Goal: Task Accomplishment & Management: Use online tool/utility

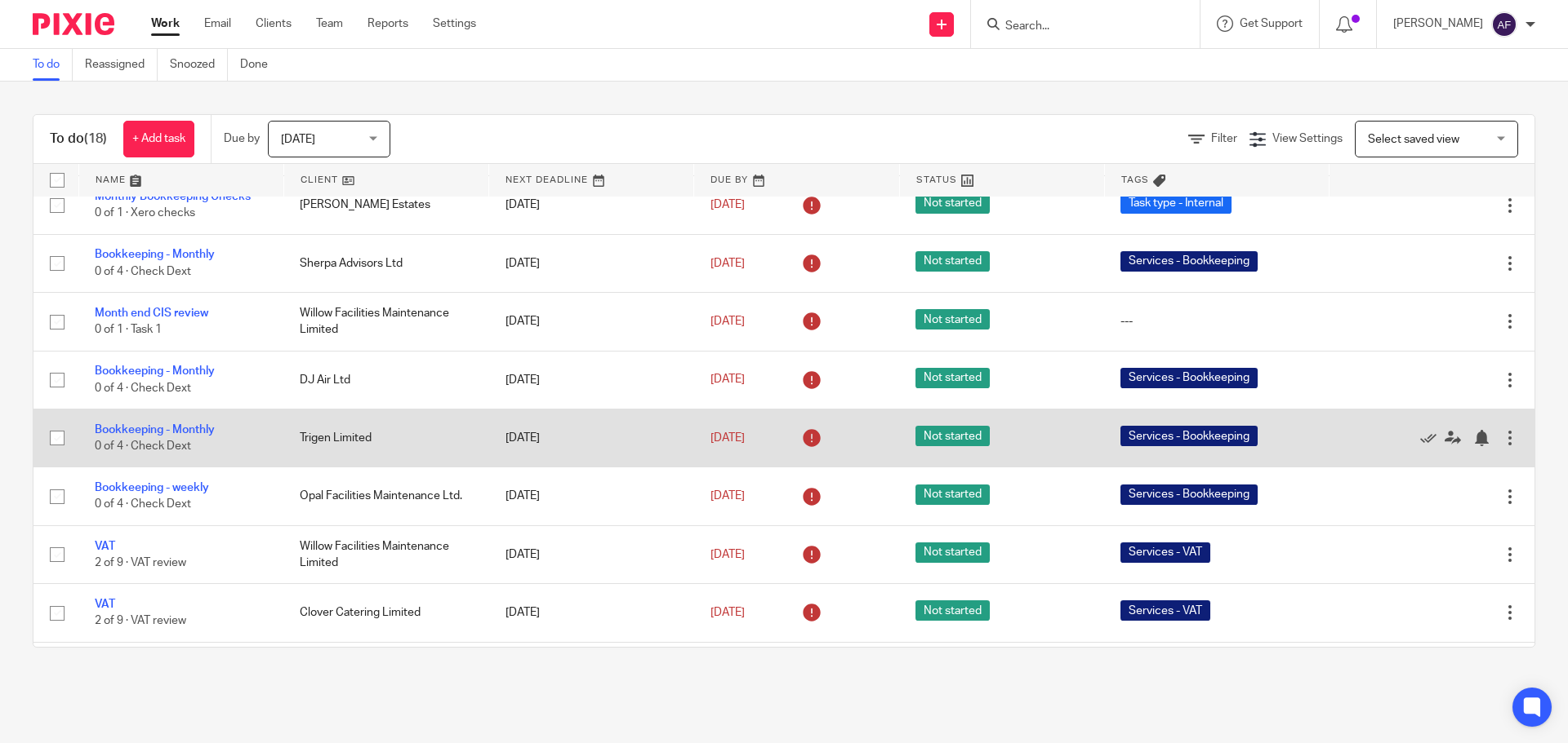
scroll to position [571, 0]
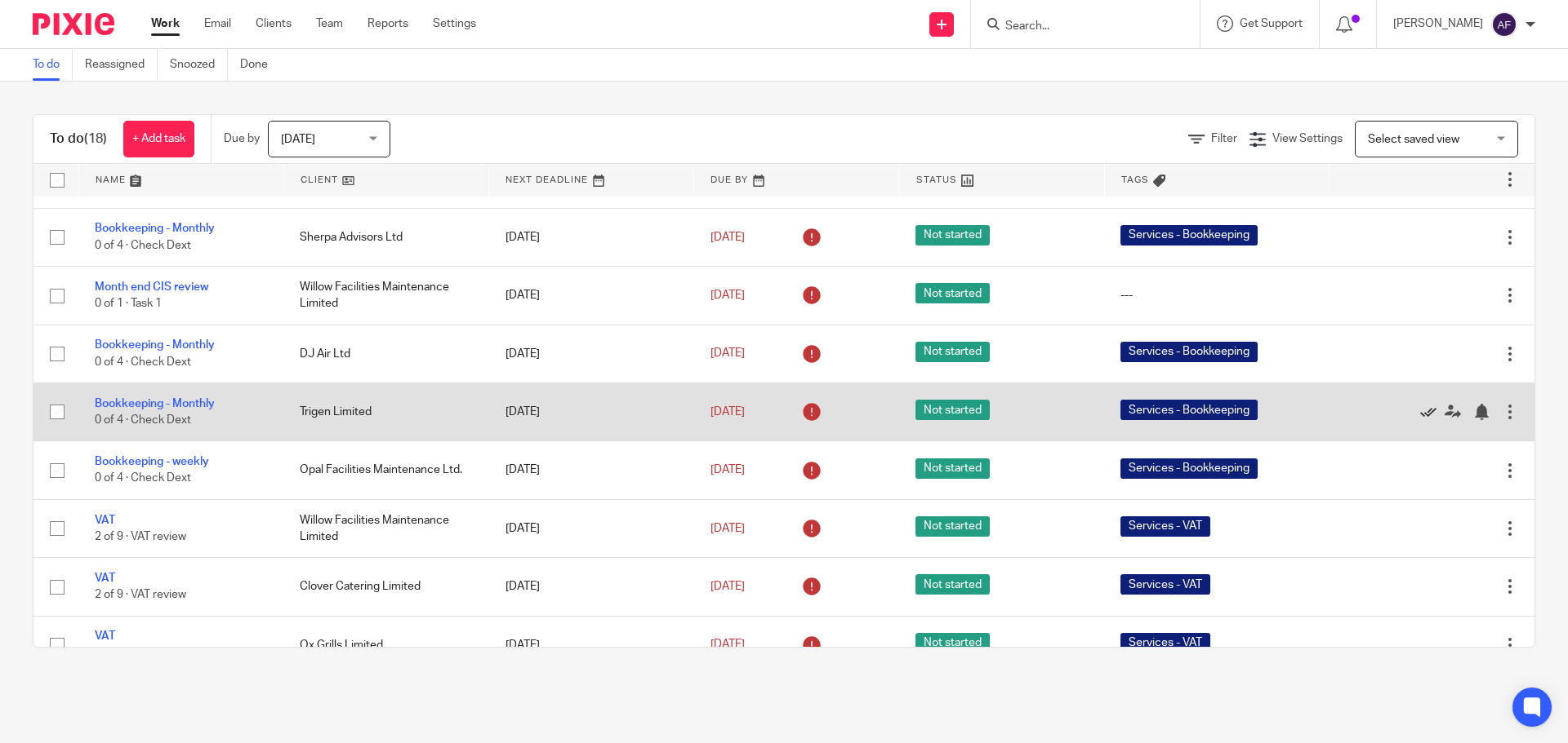
click at [1420, 412] on icon at bounding box center [1428, 412] width 16 height 16
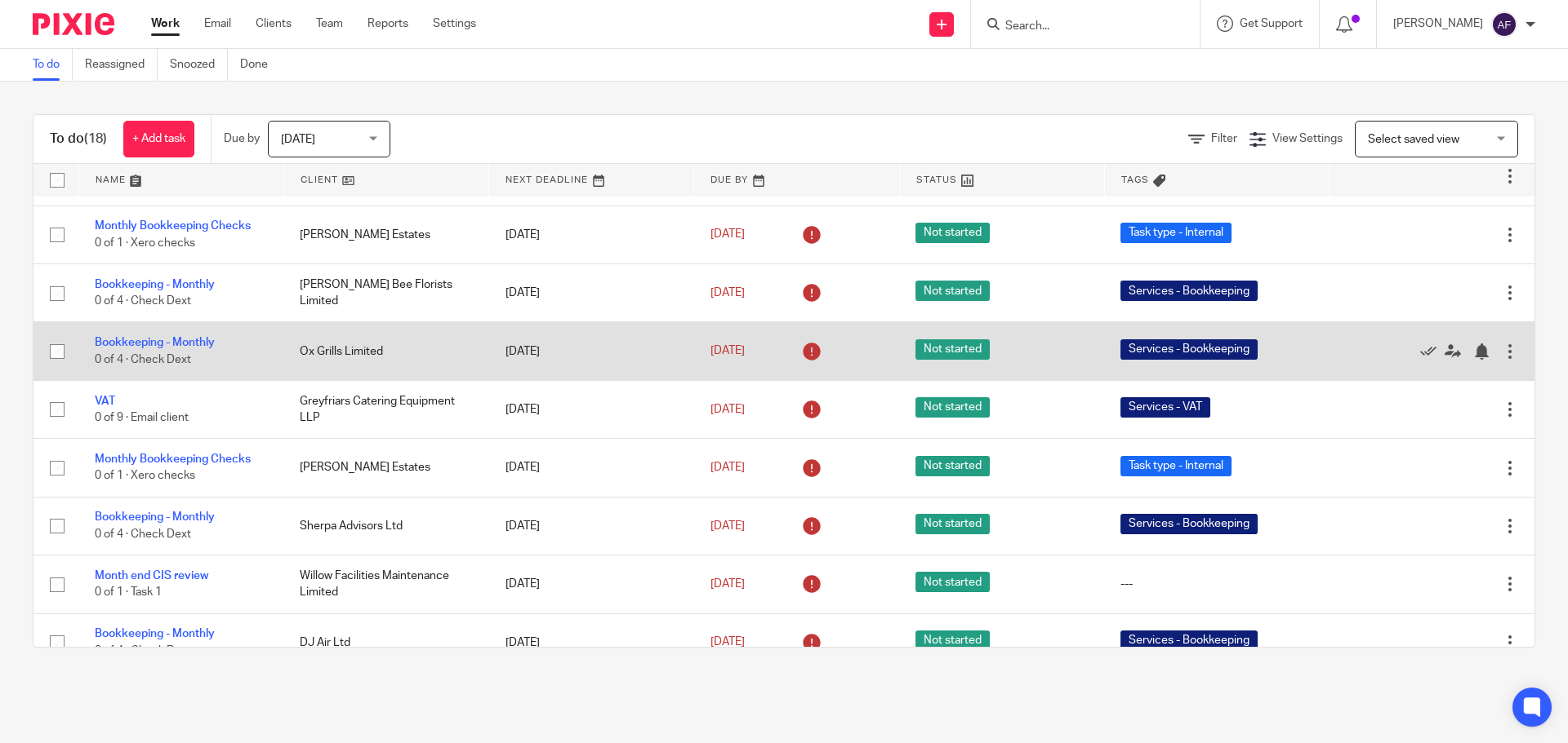
scroll to position [408, 0]
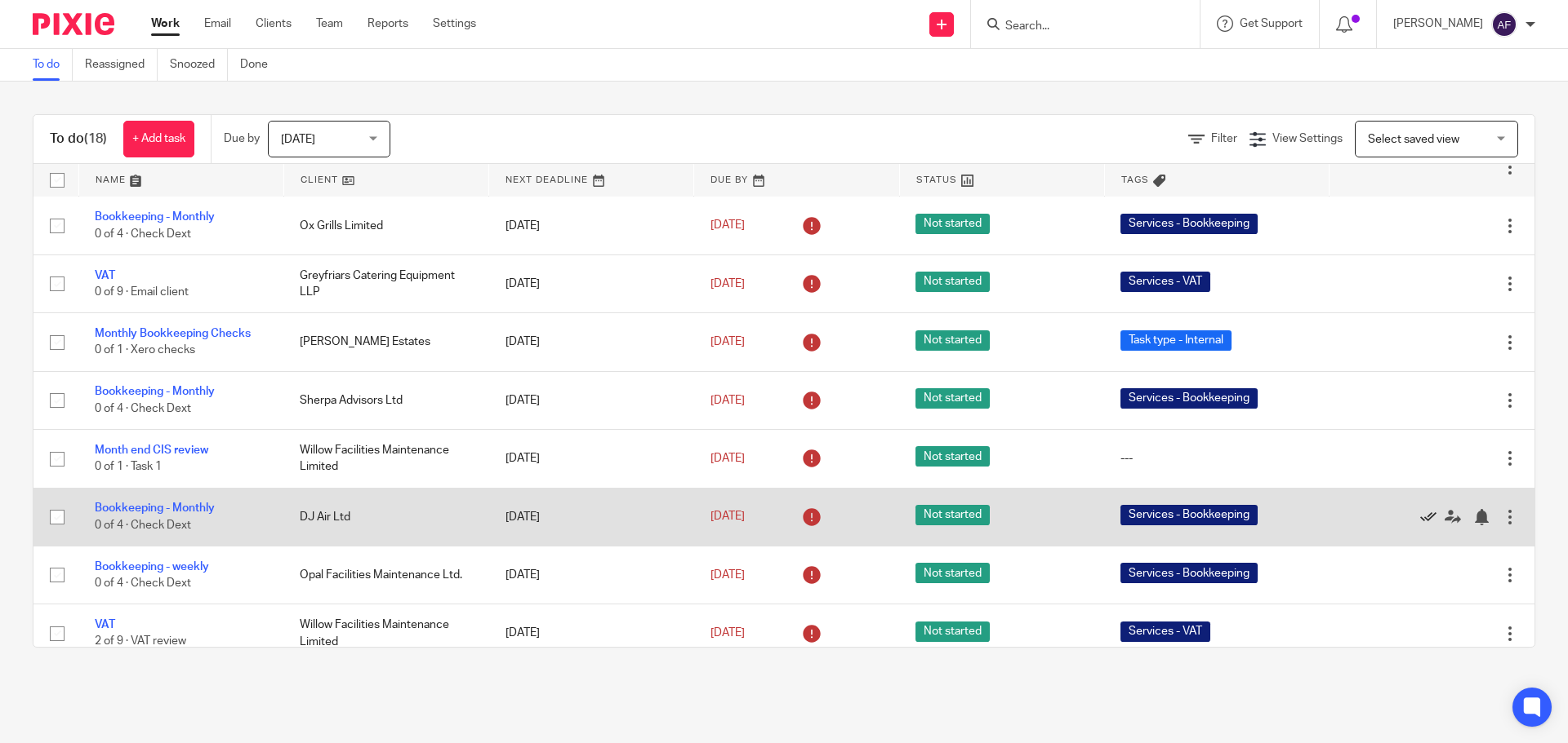
click at [1420, 518] on icon at bounding box center [1428, 517] width 16 height 16
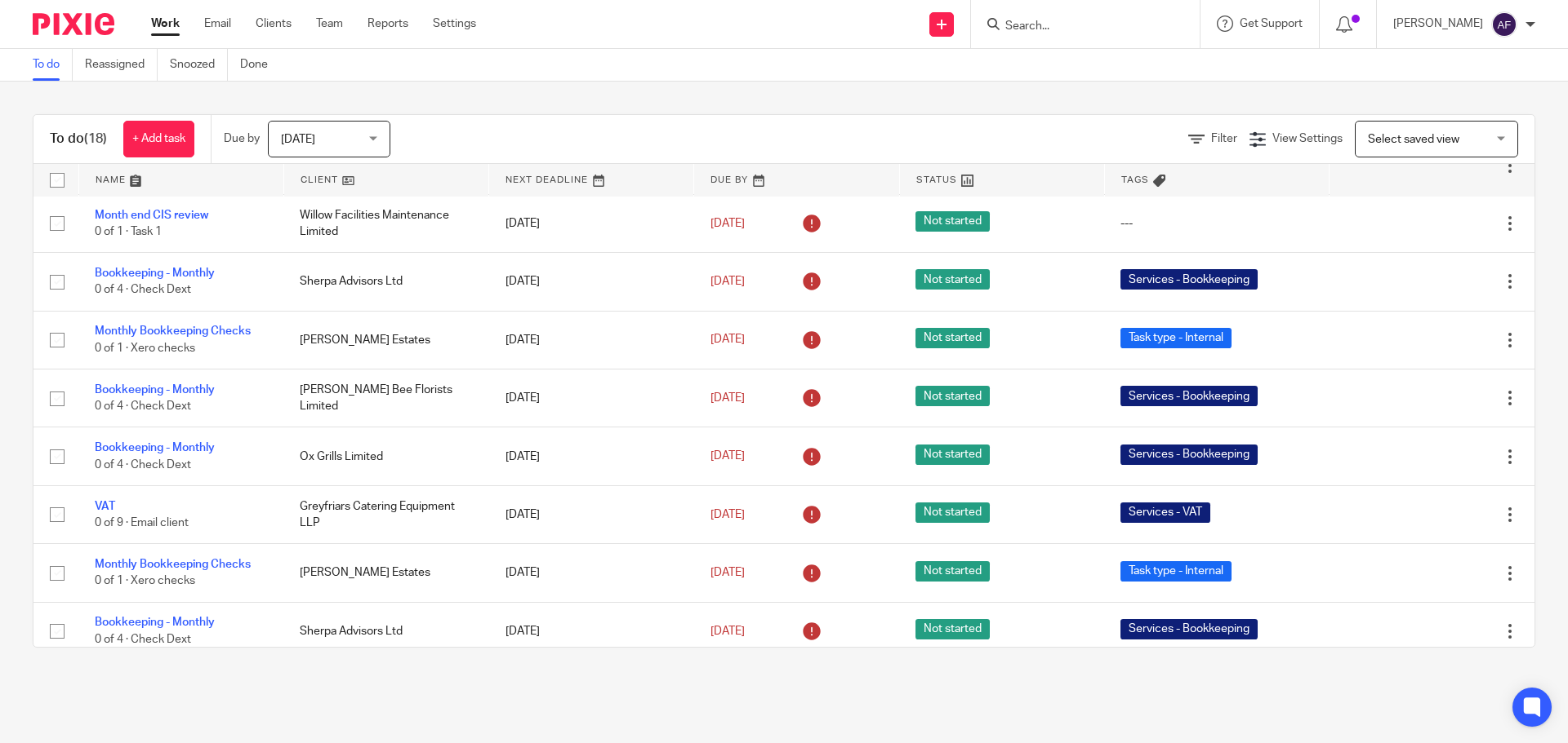
scroll to position [0, 0]
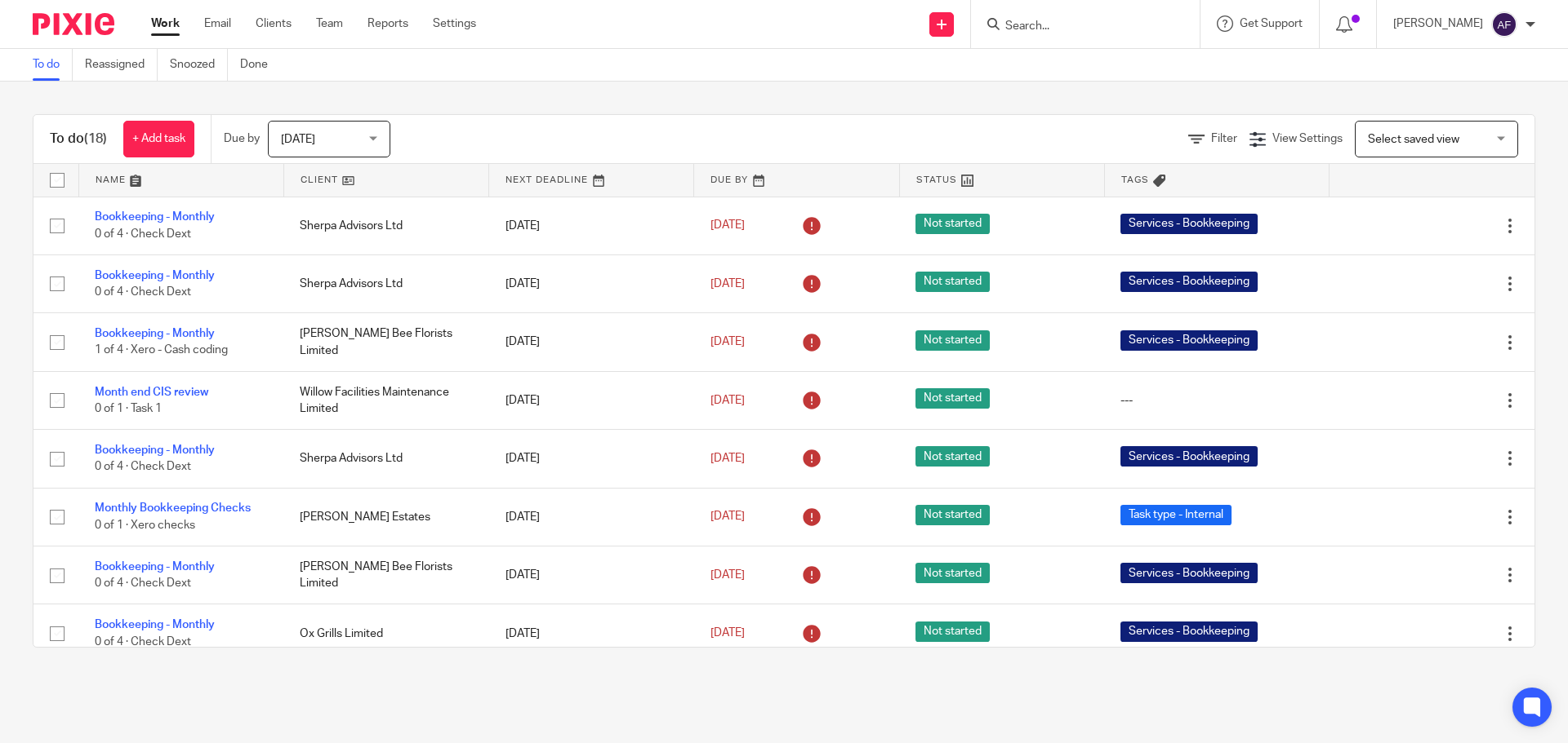
click at [1136, 24] on input "Search" at bounding box center [1077, 26] width 147 height 15
type input "nogg"
click at [1119, 66] on link at bounding box center [1101, 63] width 203 height 25
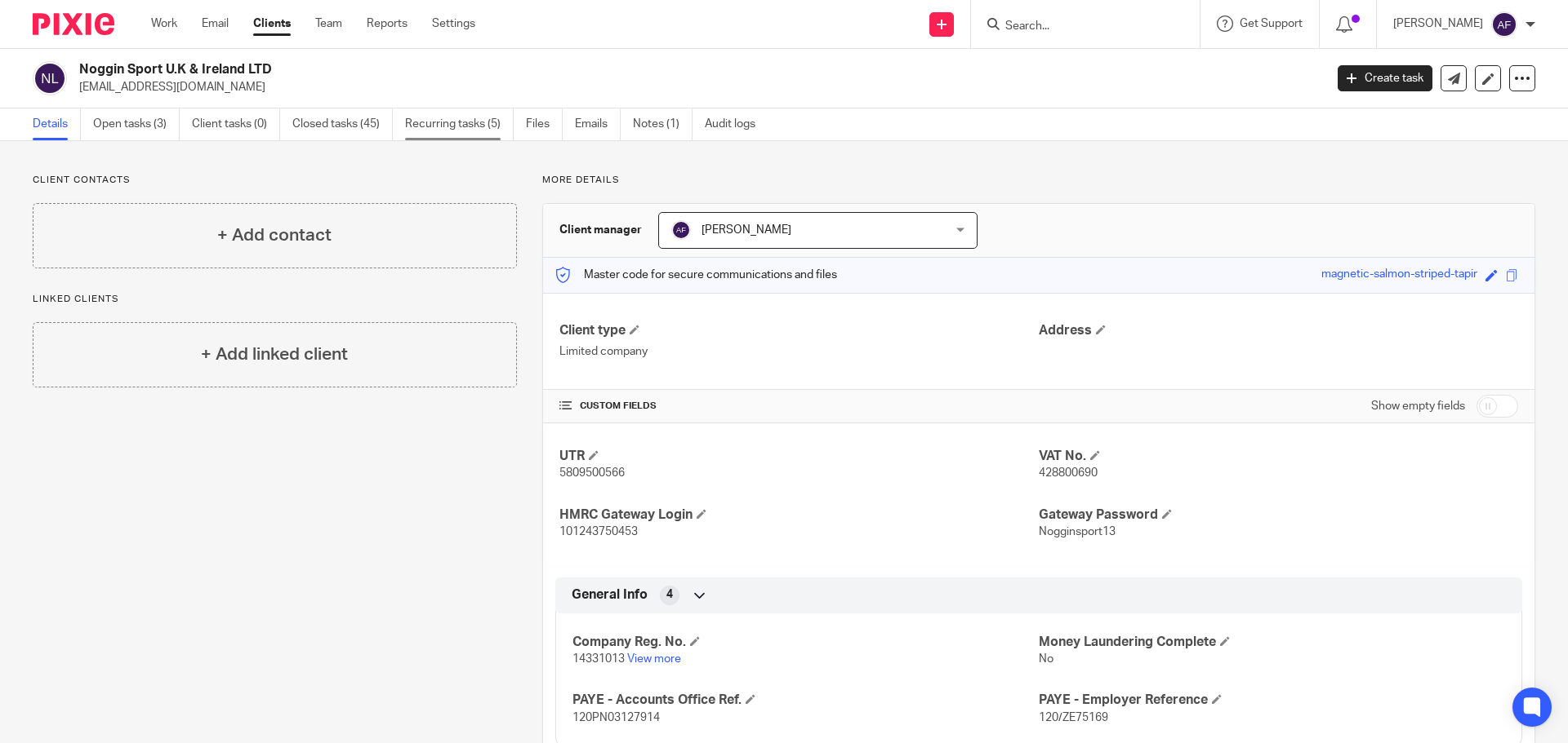
click at [461, 124] on link "Recurring tasks (5)" at bounding box center [459, 124] width 109 height 32
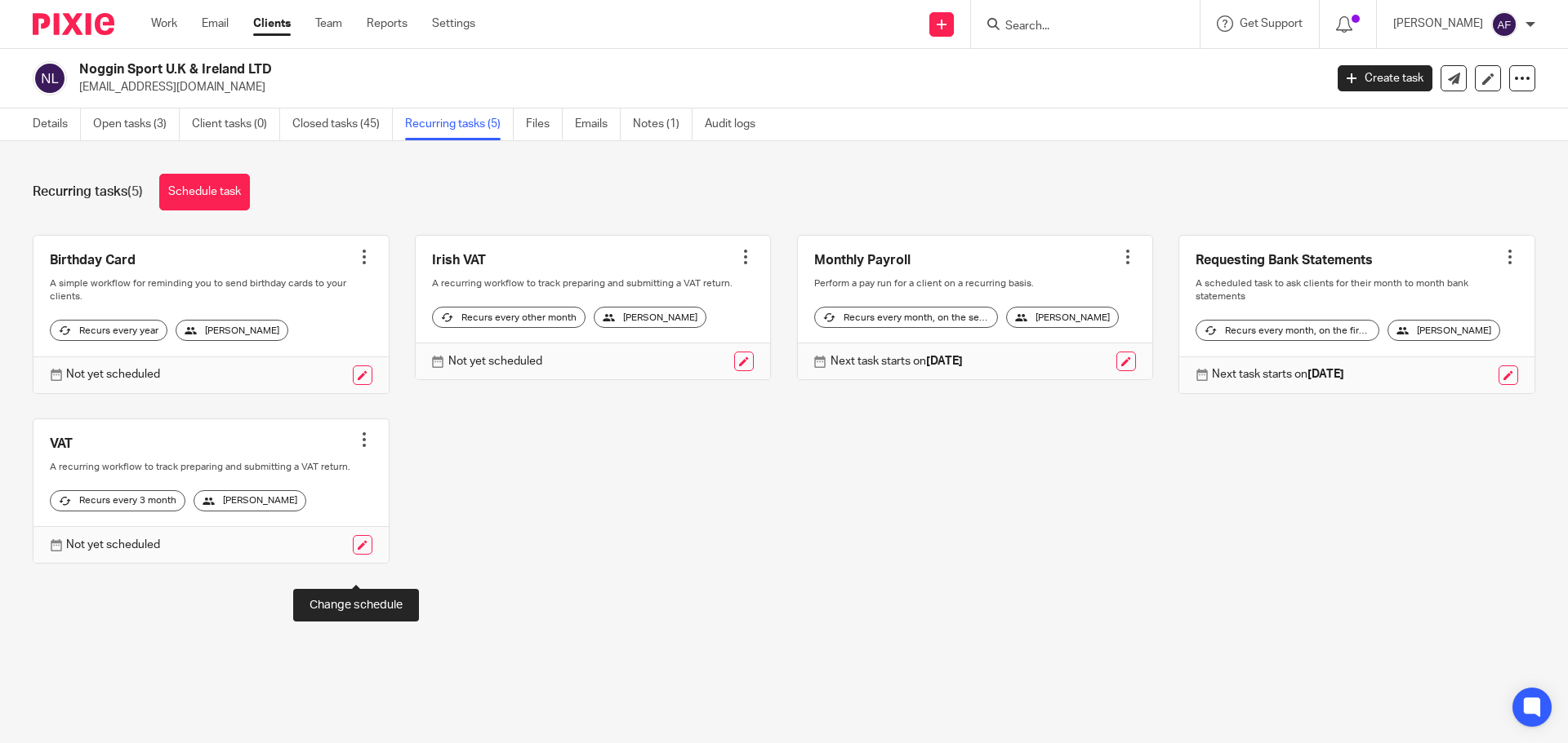
click at [355, 555] on link at bounding box center [362, 545] width 20 height 20
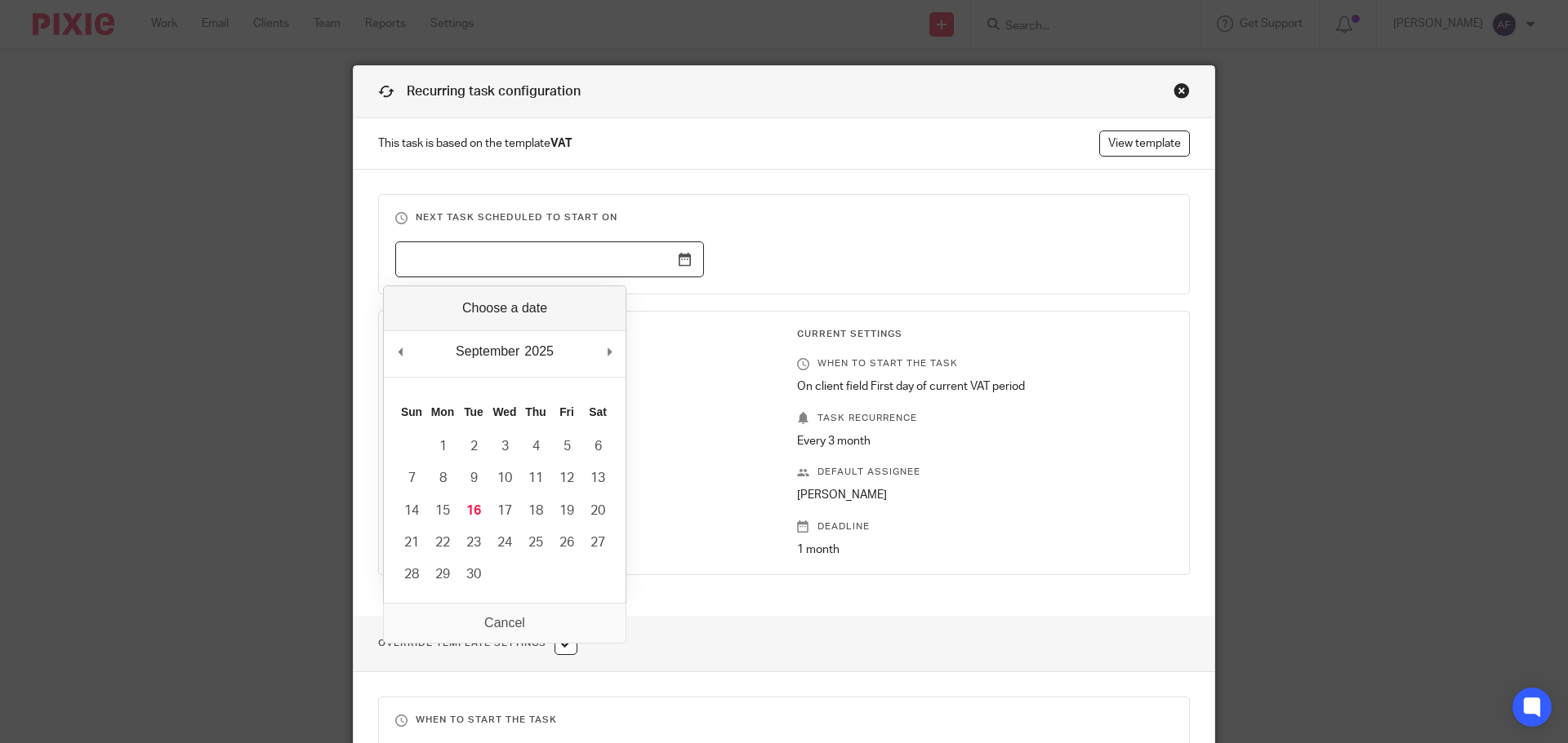
click at [447, 256] on input "Use the arrow keys to pick a date" at bounding box center [549, 260] width 308 height 37
type input "2025-09-16"
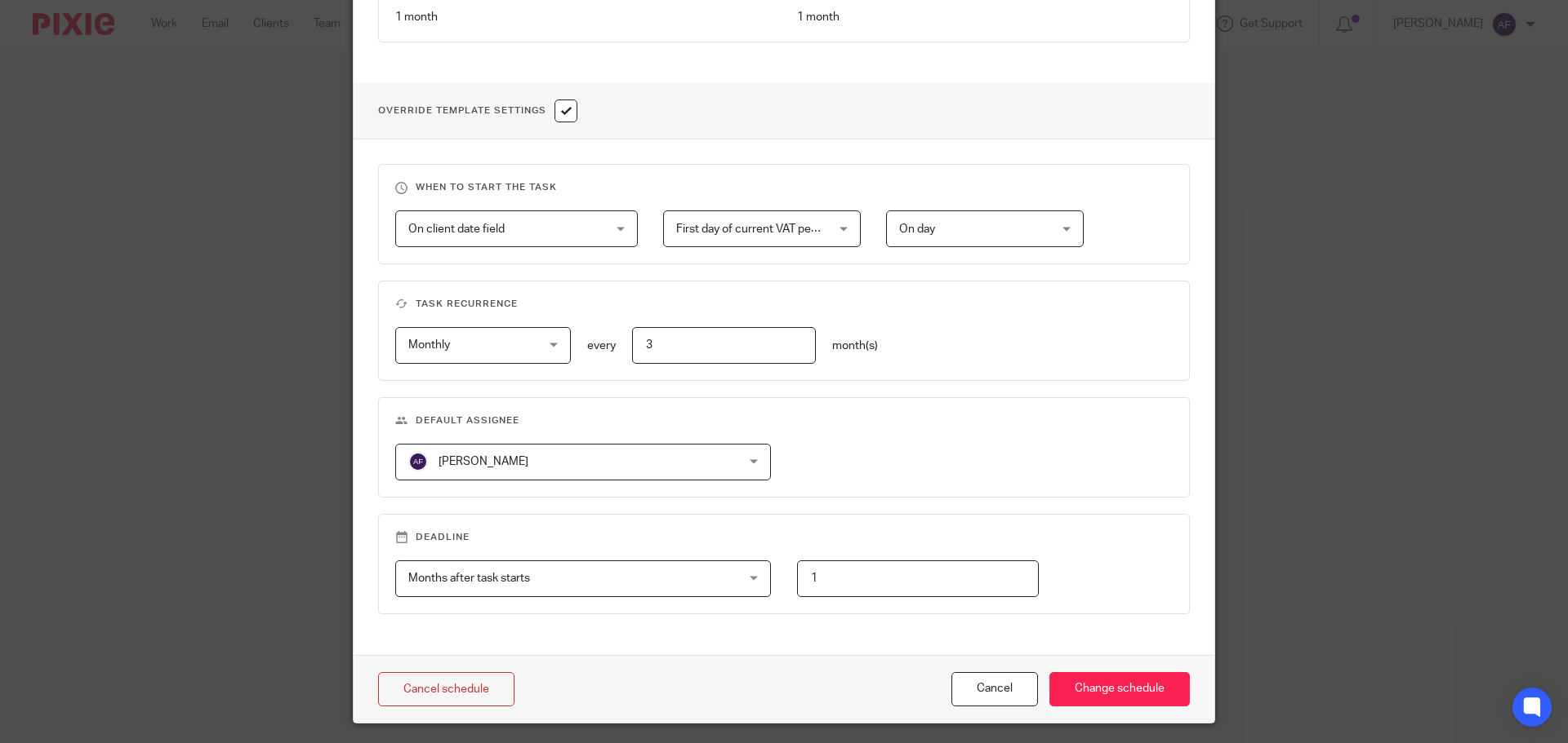
scroll to position [571, 0]
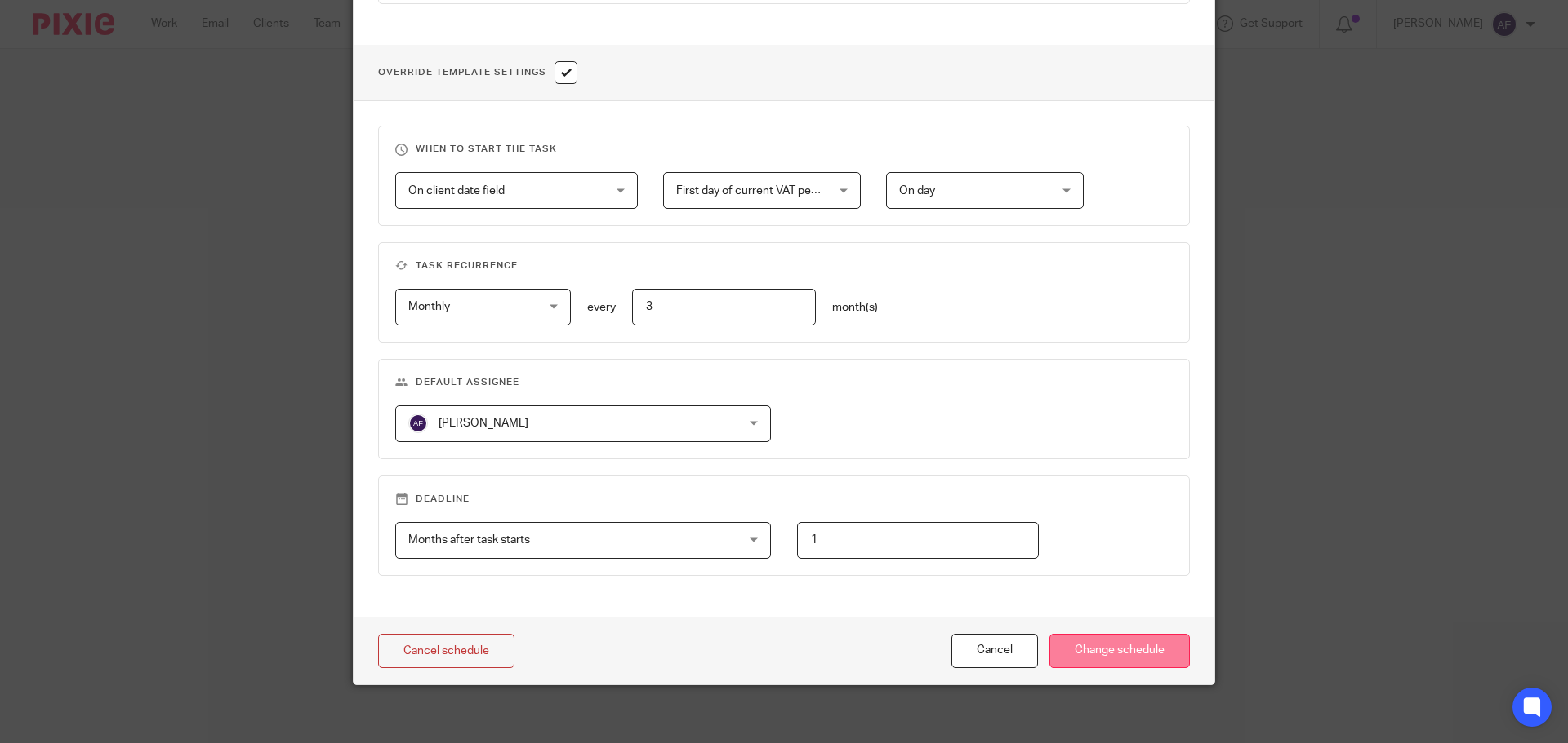
click at [1117, 649] on input "Change schedule" at bounding box center [1119, 651] width 140 height 35
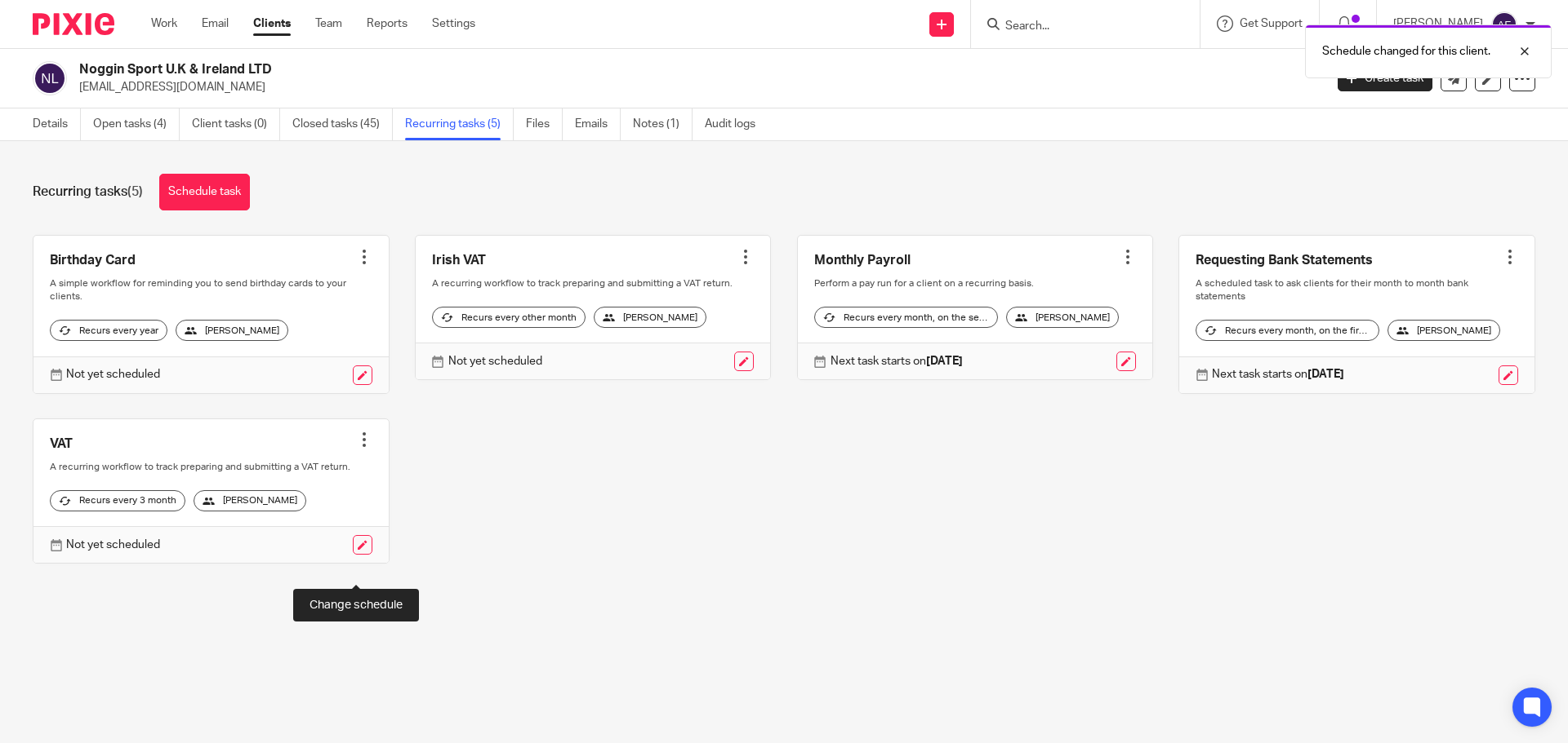
click at [353, 555] on link at bounding box center [362, 545] width 20 height 20
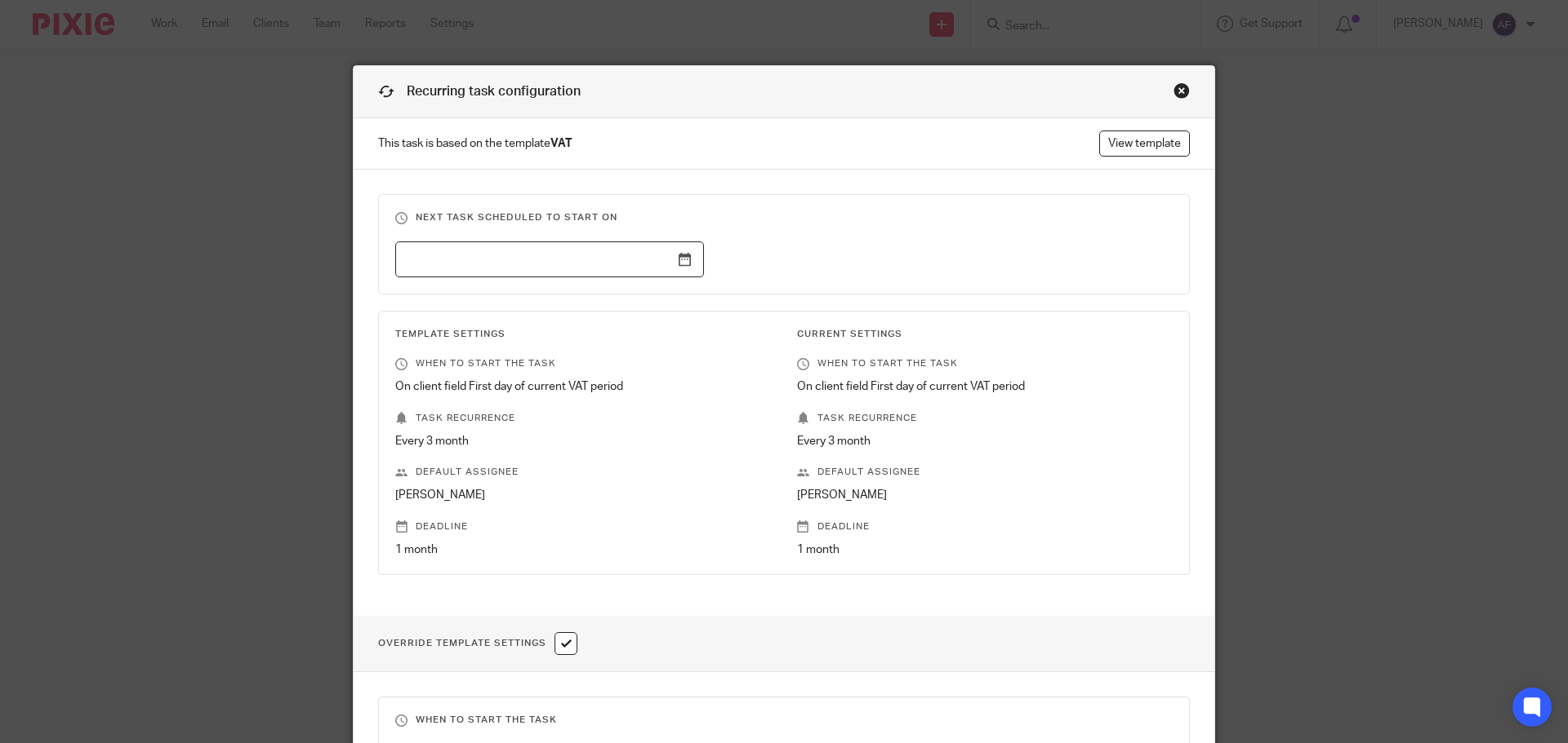
click at [1173, 91] on div "Close this dialog window" at bounding box center [1181, 91] width 16 height 16
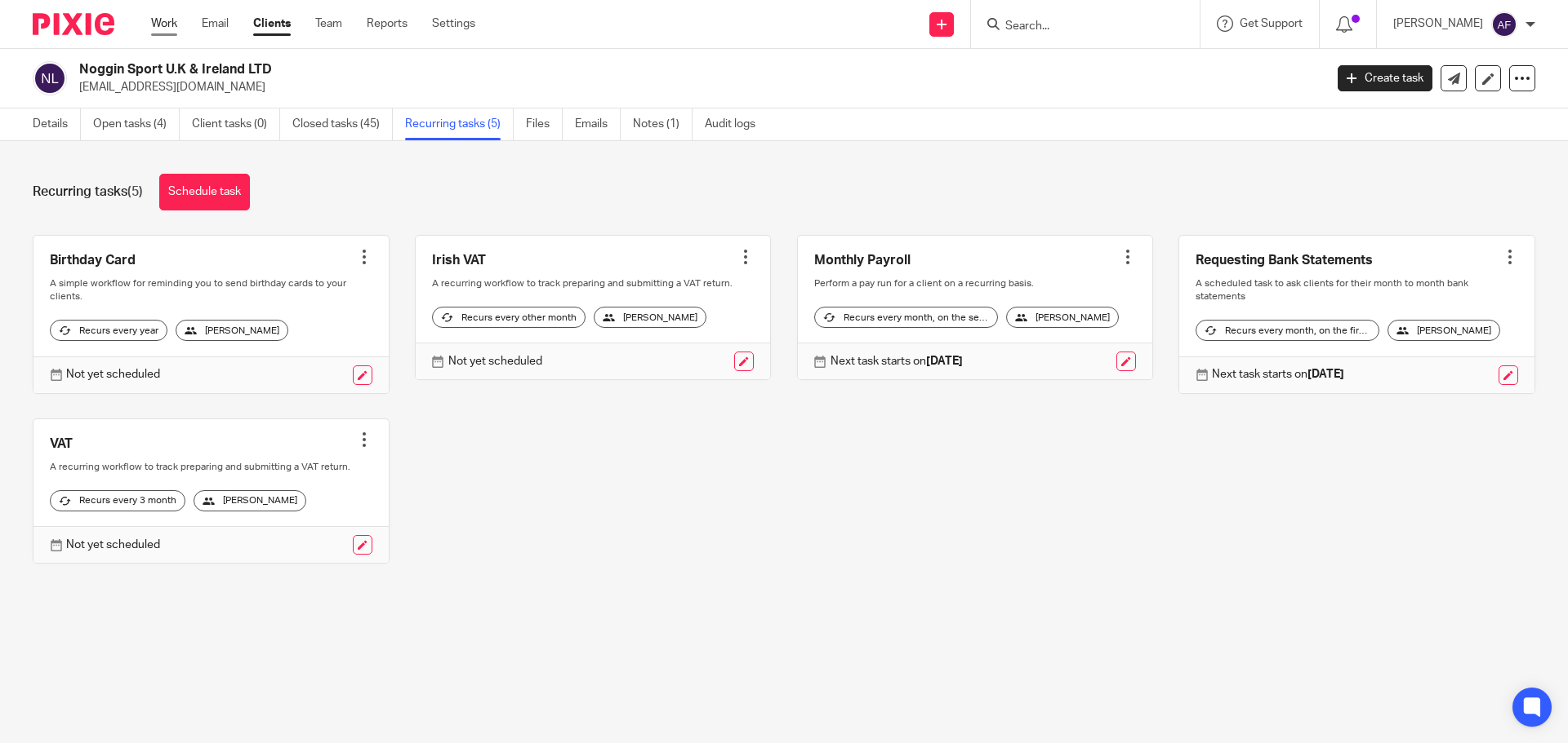
click at [154, 24] on link "Work" at bounding box center [164, 23] width 26 height 16
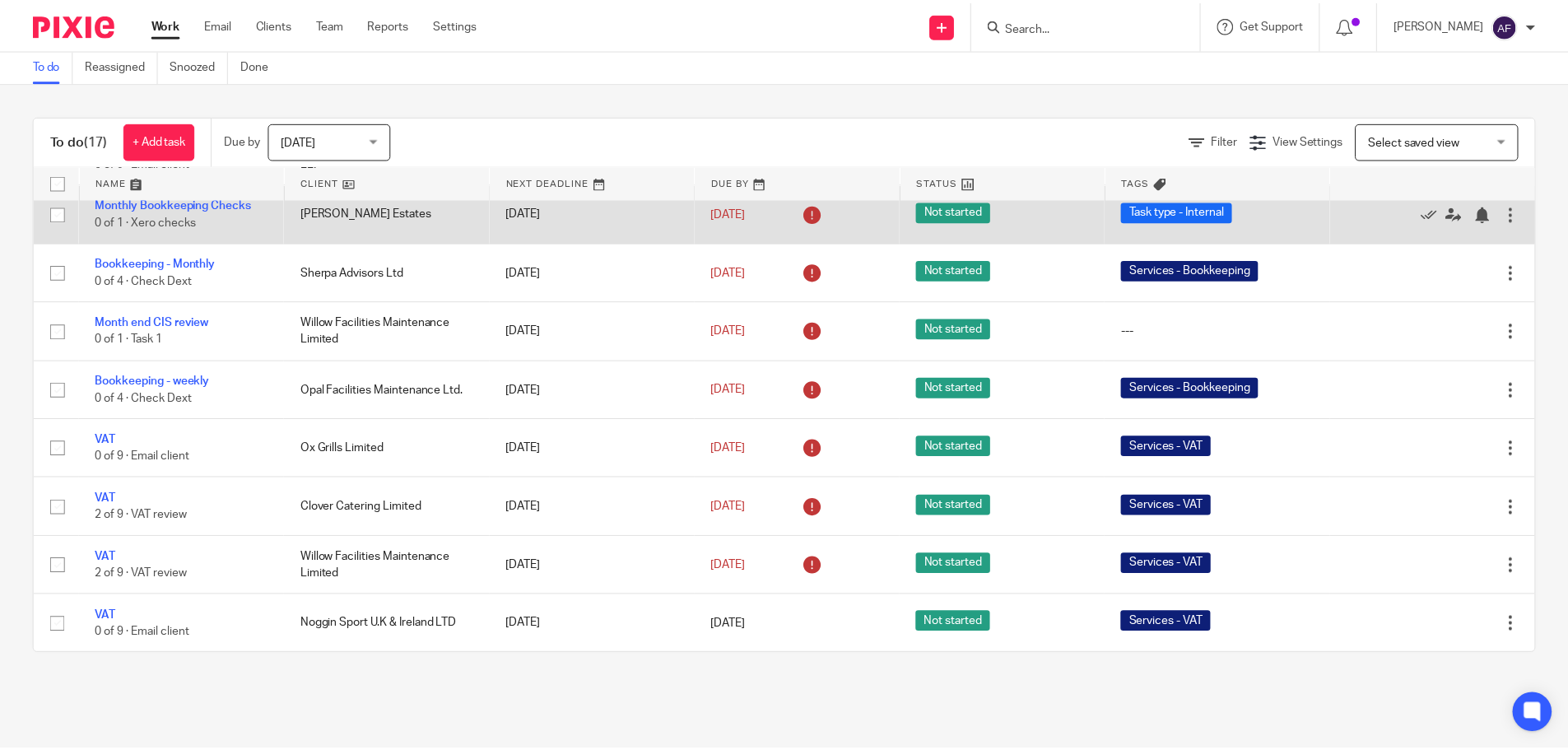
scroll to position [546, 0]
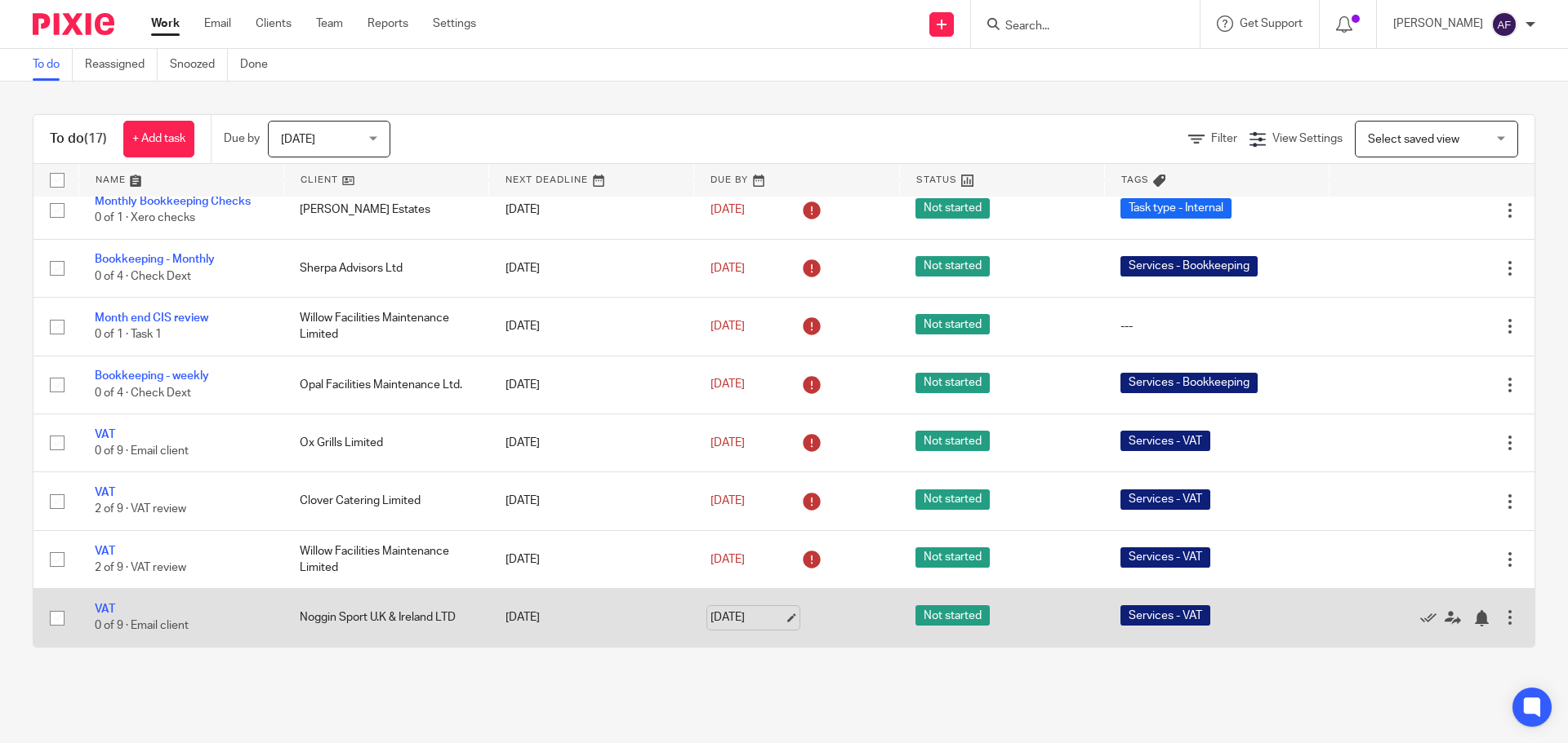
click at [774, 617] on link "15 Oct 2025" at bounding box center [747, 618] width 73 height 17
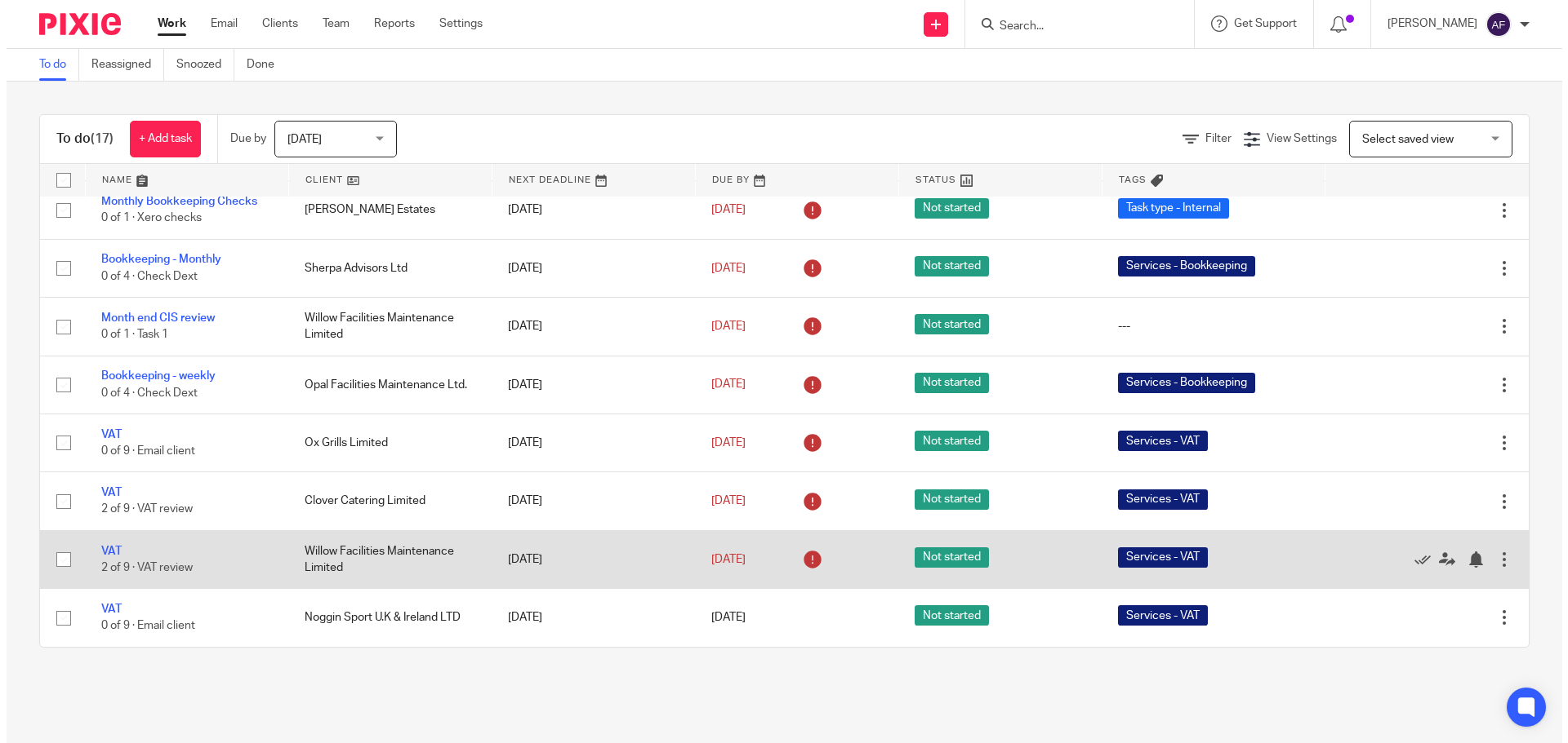
scroll to position [0, 0]
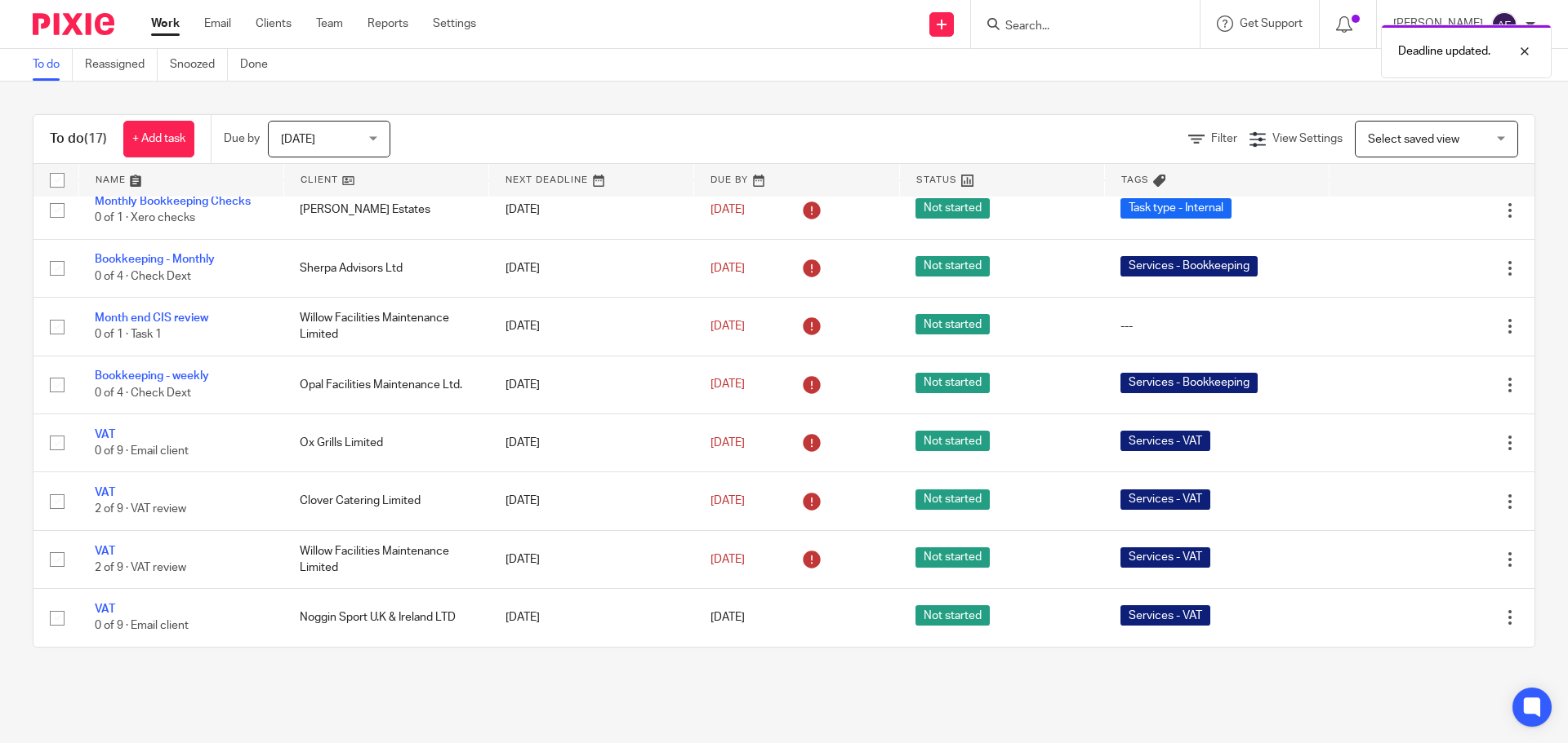
click at [789, 704] on main "To do Reassigned Snoozed Done To do (17) + Add task Due by Today Today Today To…" at bounding box center [784, 372] width 1568 height 743
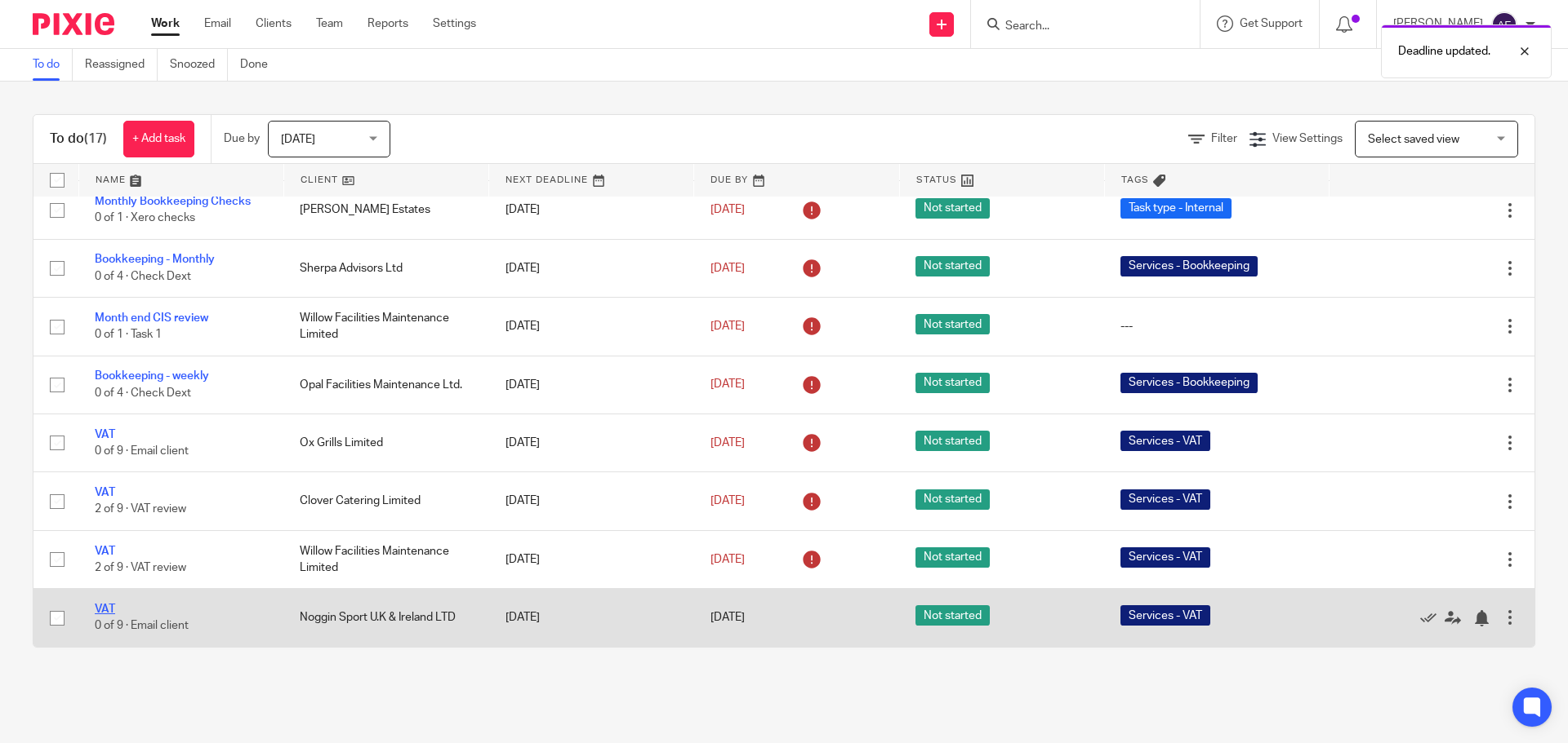
click at [106, 606] on link "VAT" at bounding box center [105, 609] width 21 height 11
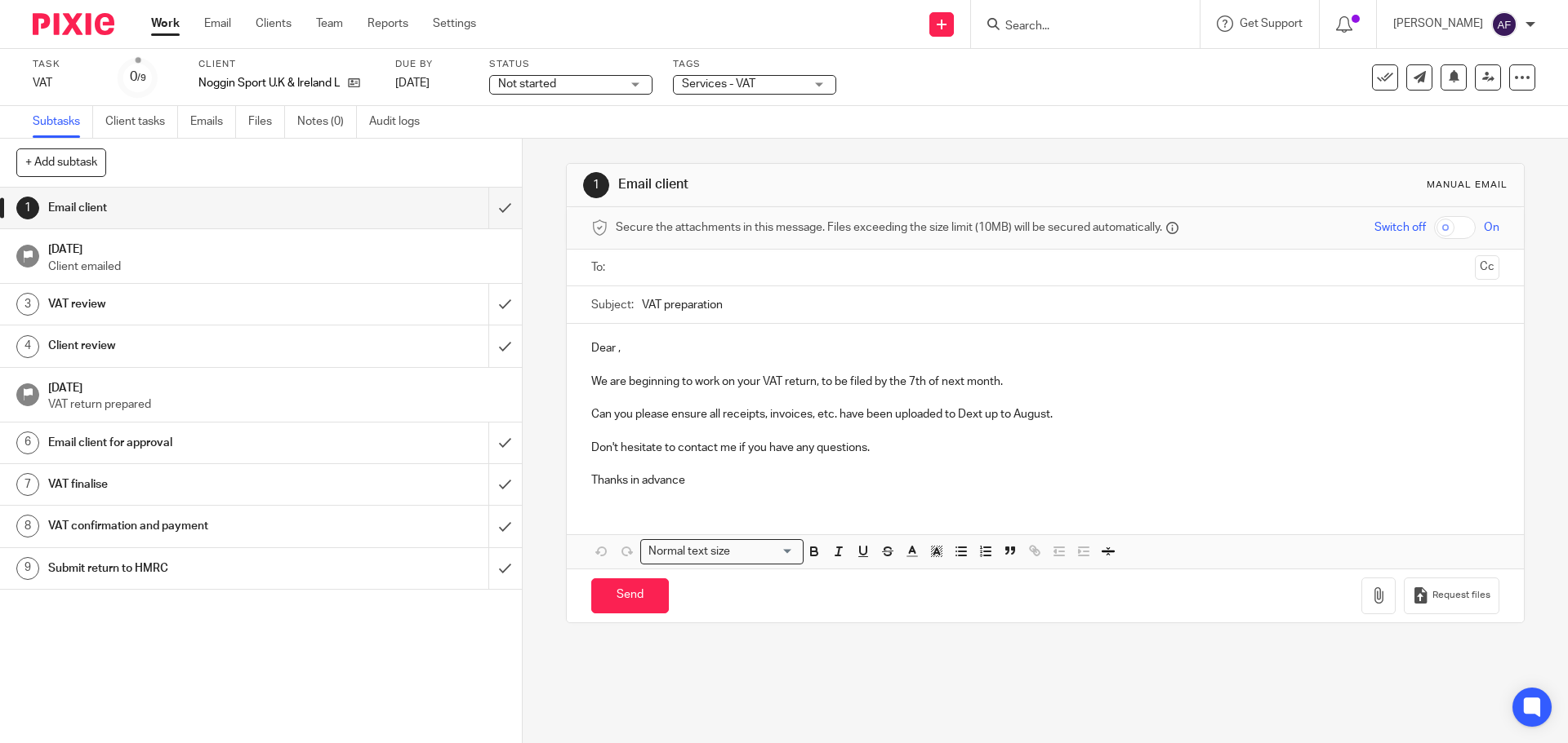
click at [650, 263] on input "text" at bounding box center [1044, 268] width 846 height 19
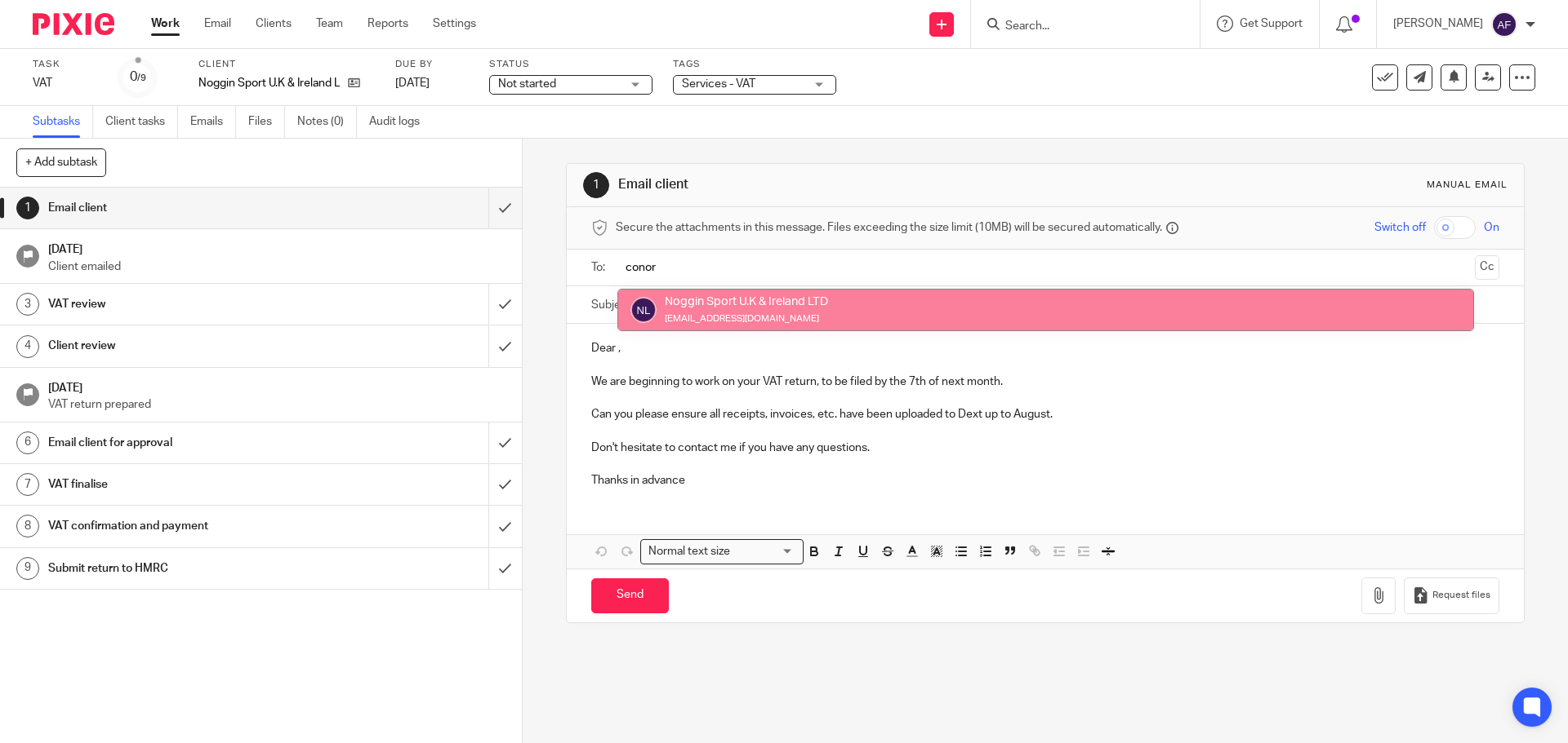
type input "conor"
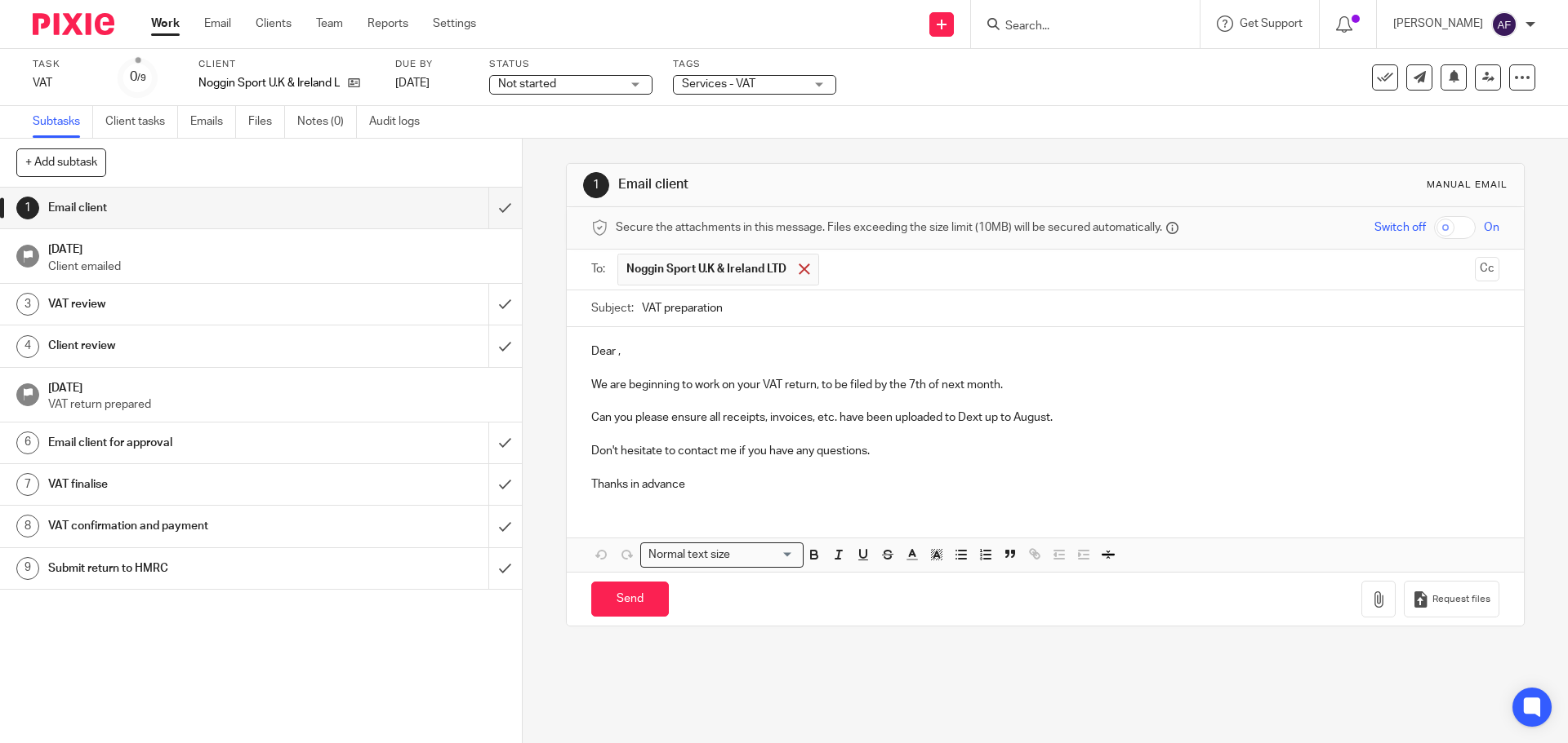
click at [799, 267] on span at bounding box center [803, 269] width 10 height 10
click at [799, 267] on input "text" at bounding box center [1044, 268] width 846 height 19
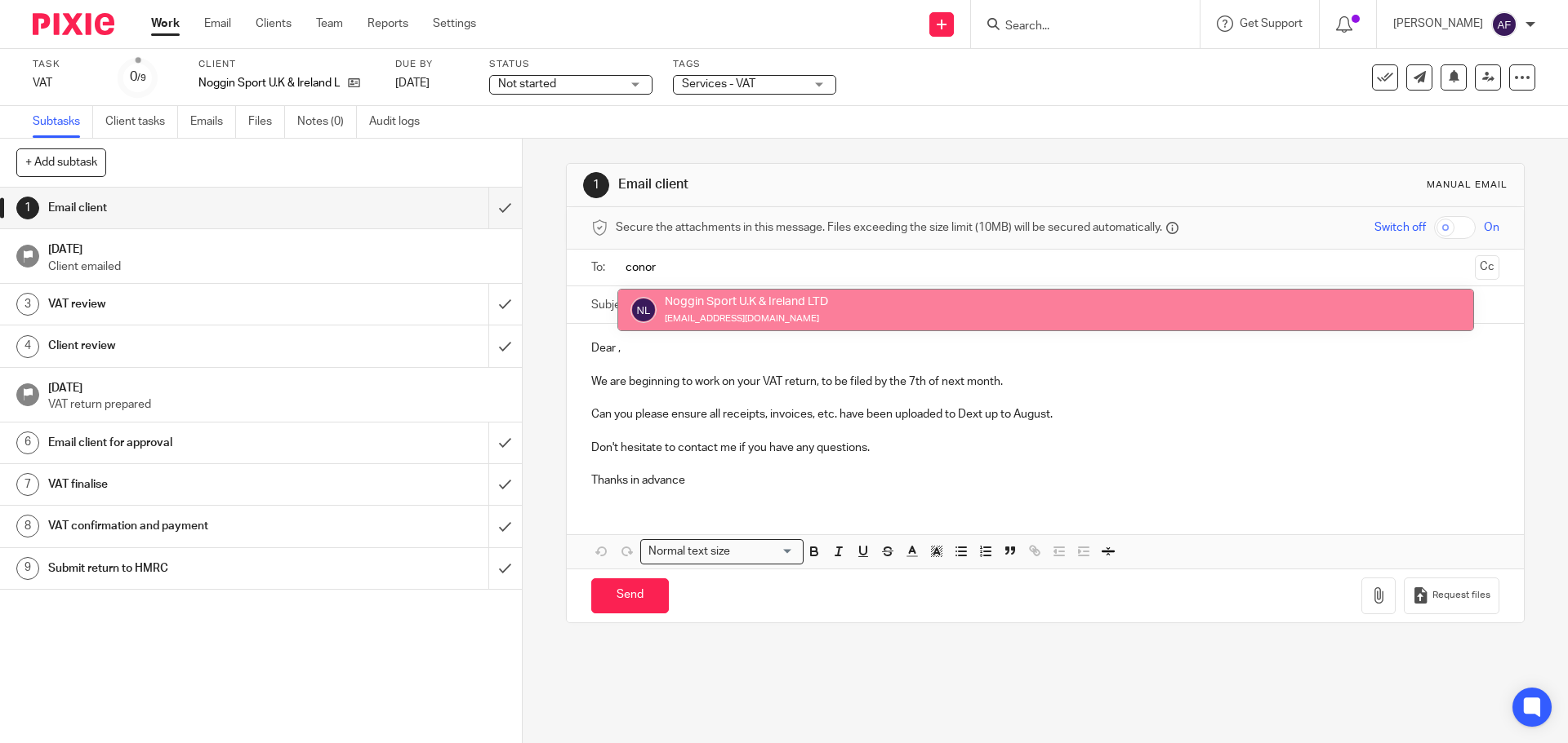
type input "conor"
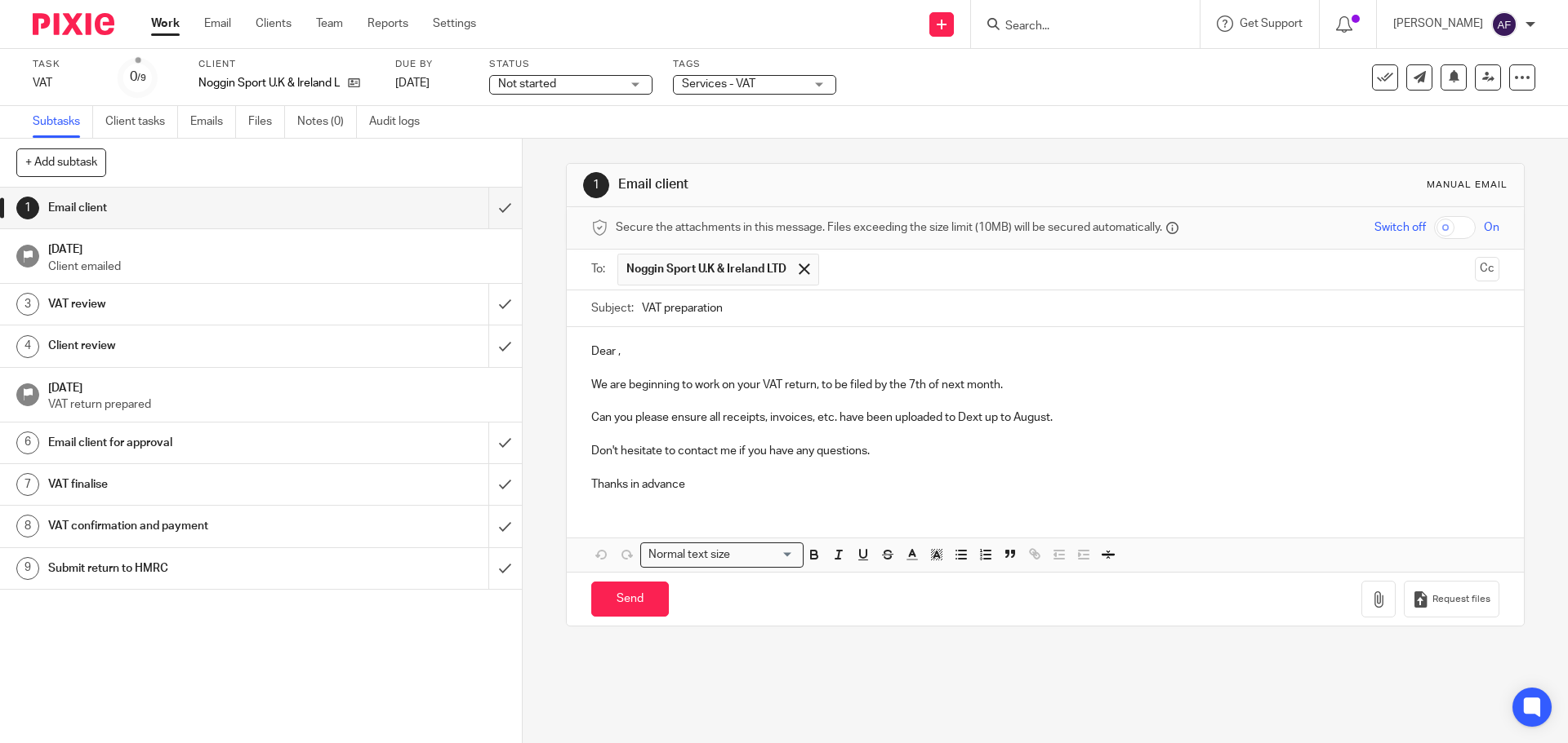
click at [646, 348] on p "Dear ," at bounding box center [1045, 351] width 907 height 16
click at [994, 451] on p "Don't hesitate to contact me if you have any questions." at bounding box center [1045, 451] width 907 height 16
click at [627, 603] on input "Send" at bounding box center [630, 599] width 78 height 35
type input "Sent"
